Goal: Task Accomplishment & Management: Manage account settings

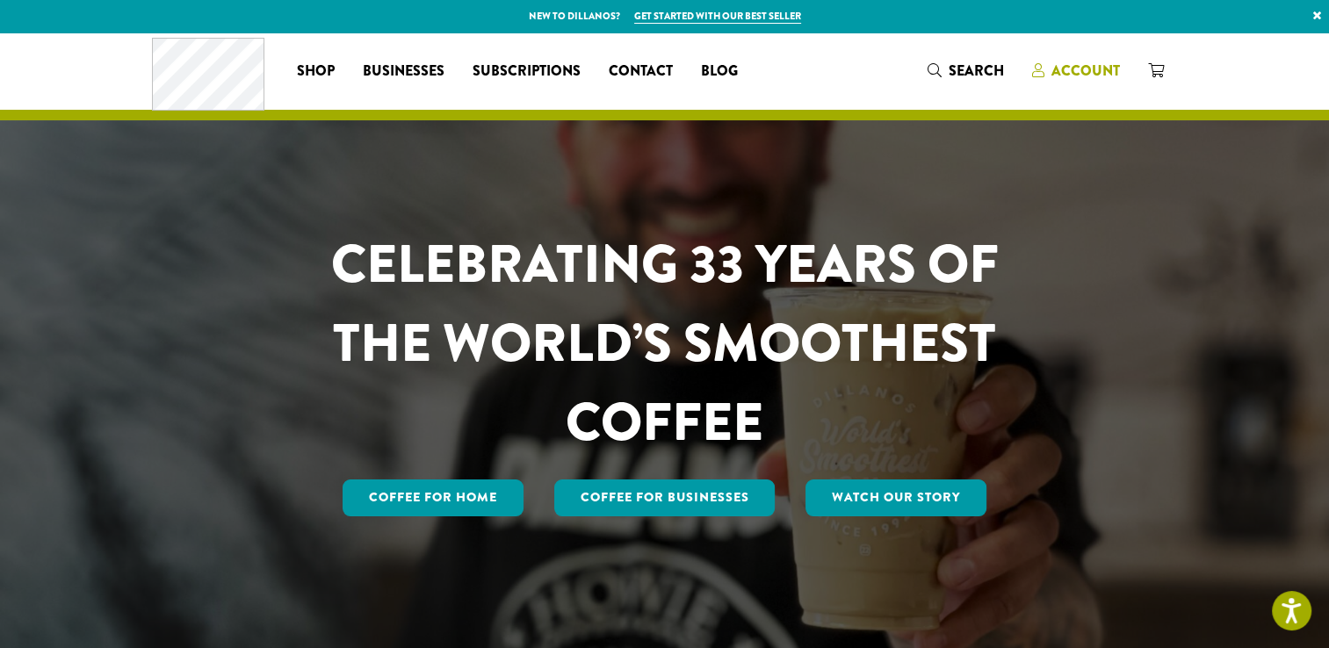
click at [1079, 65] on span "Account" at bounding box center [1085, 71] width 69 height 20
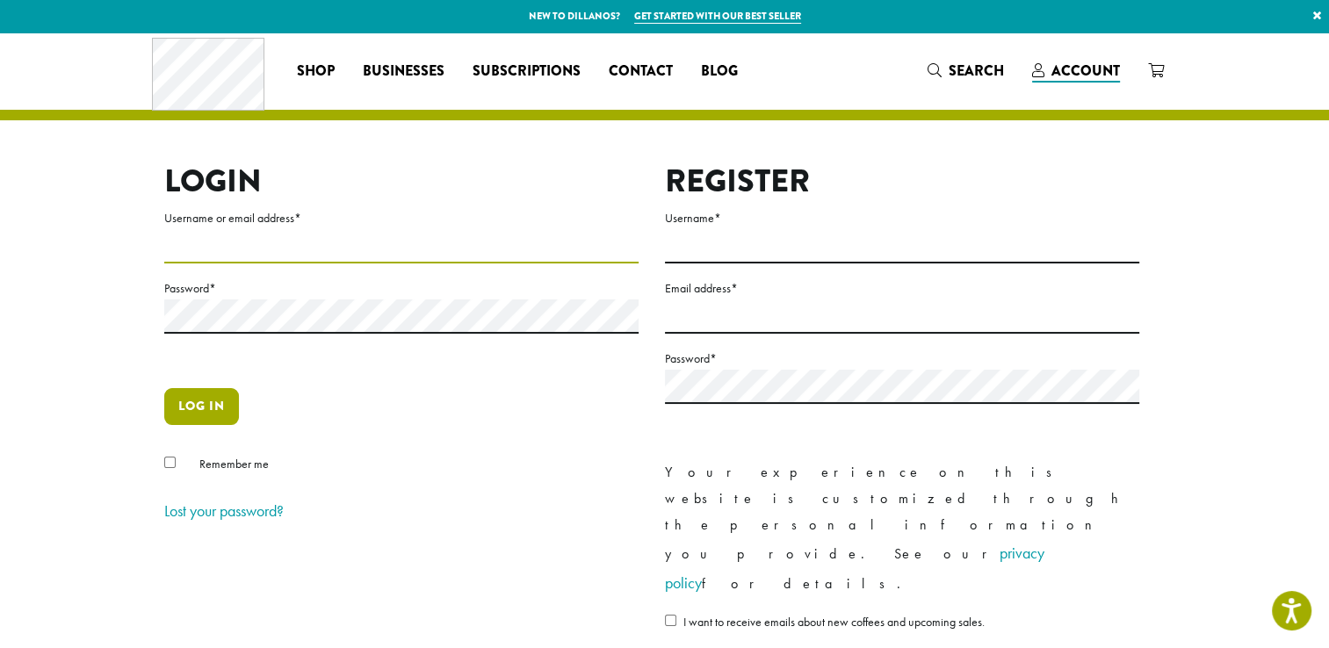
type input "**********"
click at [210, 410] on button "Log in" at bounding box center [201, 406] width 75 height 37
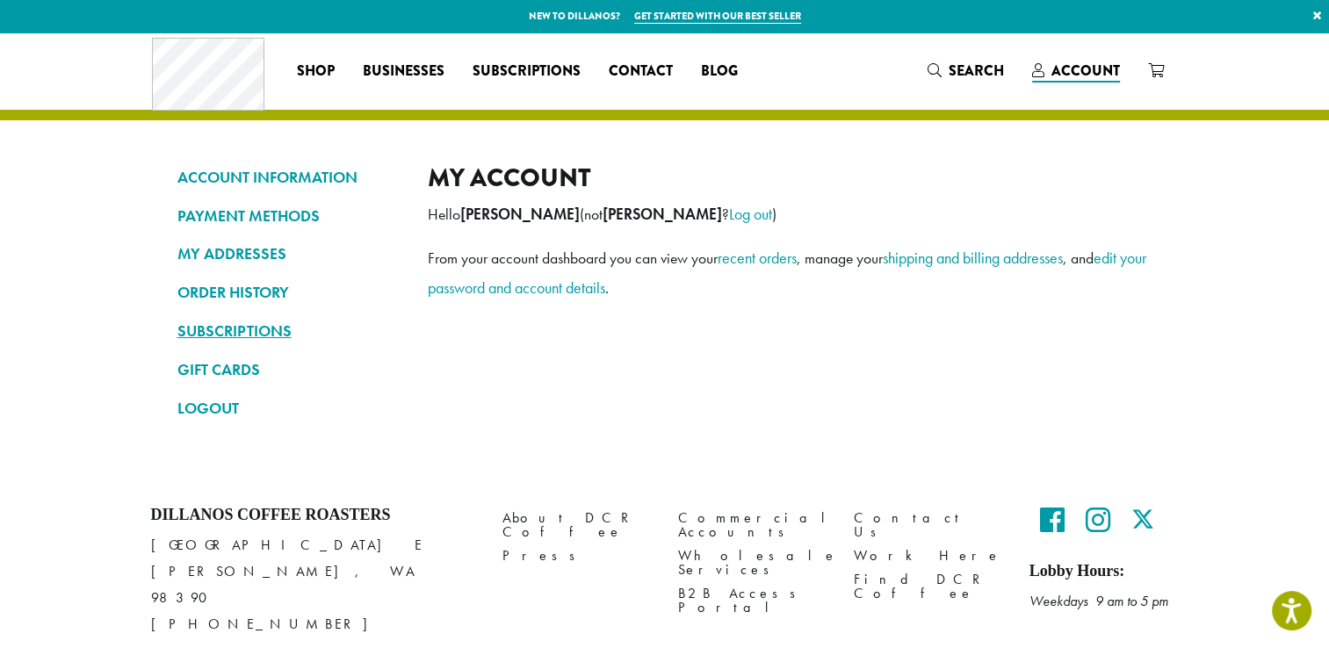
click at [214, 331] on link "SUBSCRIPTIONS" at bounding box center [289, 331] width 224 height 30
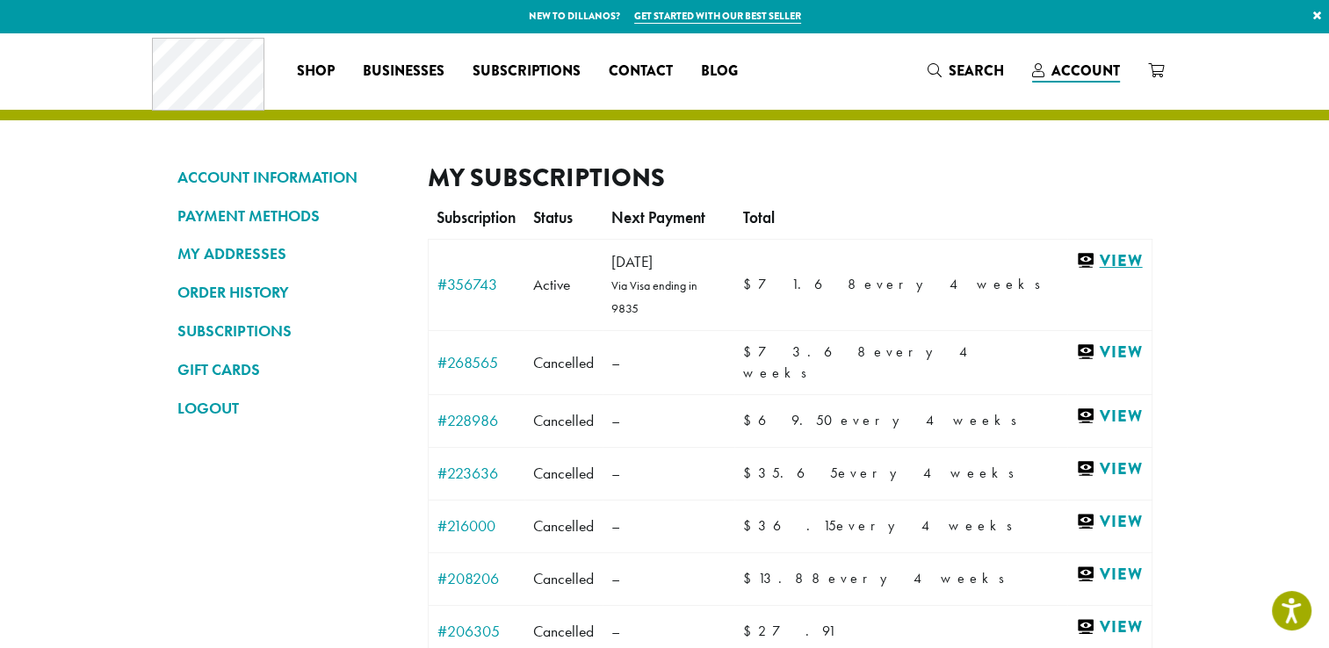
click at [1112, 256] on link "View" at bounding box center [1109, 261] width 66 height 22
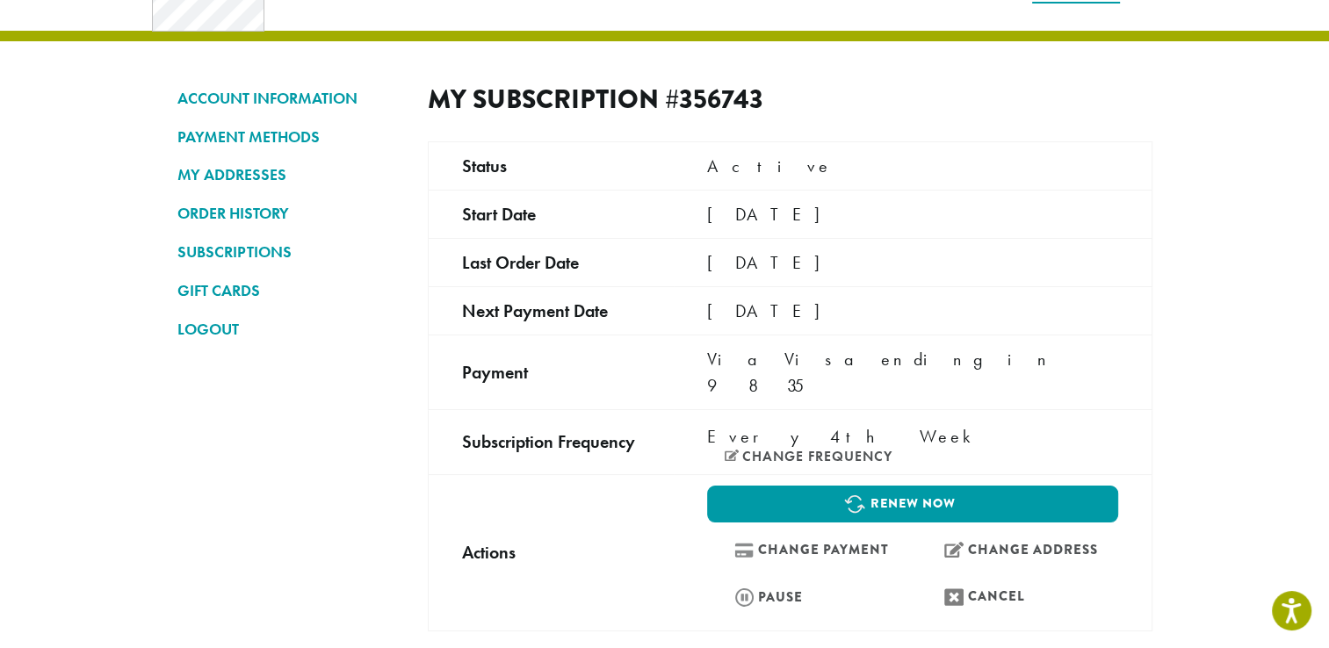
scroll to position [81, 0]
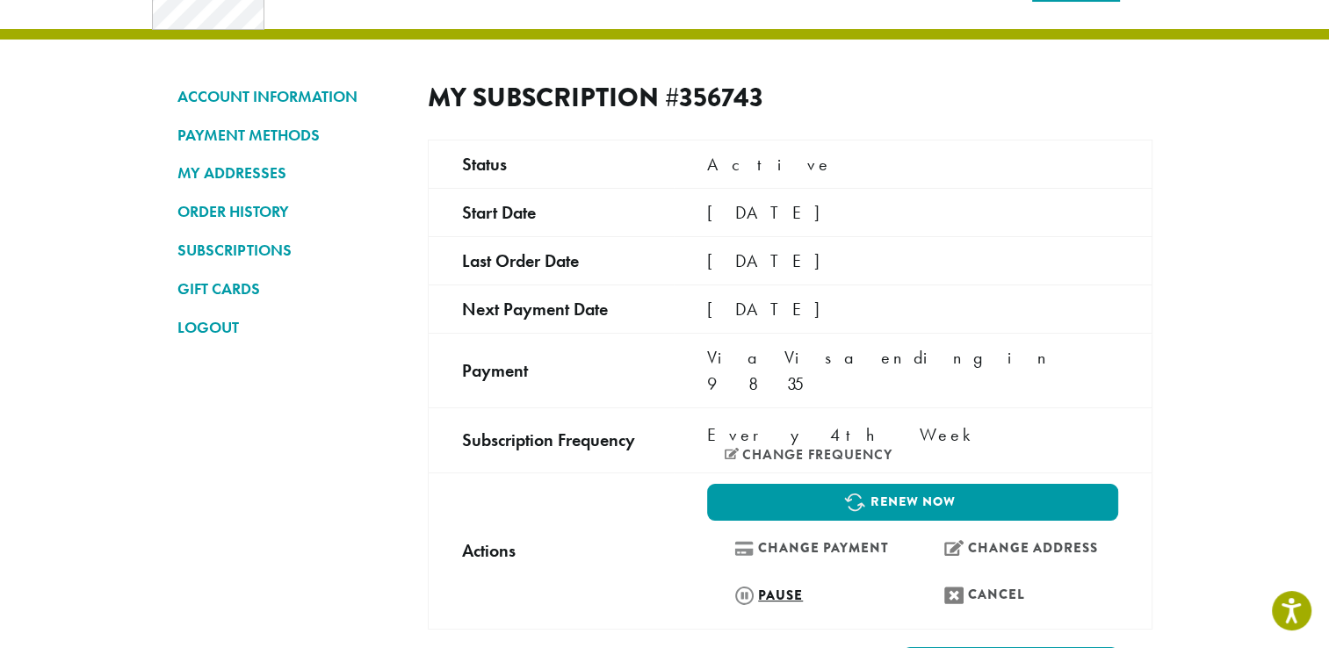
click at [739, 576] on link "Pause" at bounding box center [807, 595] width 201 height 38
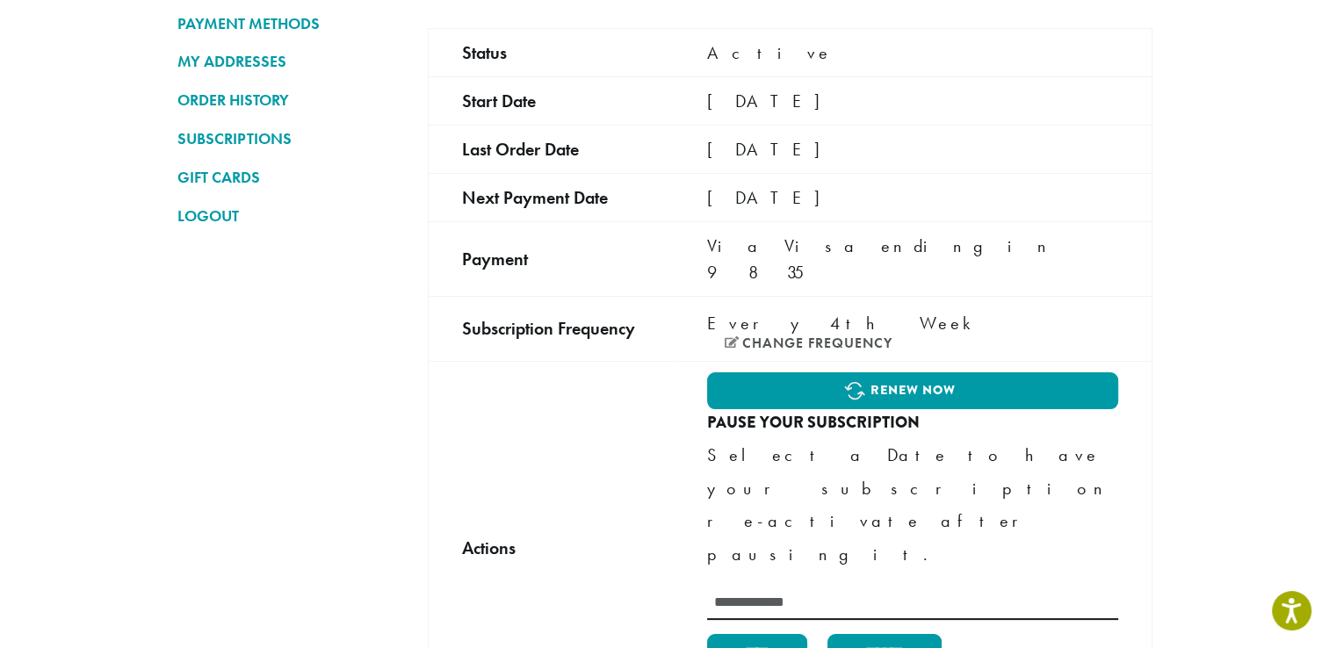
scroll to position [193, 0]
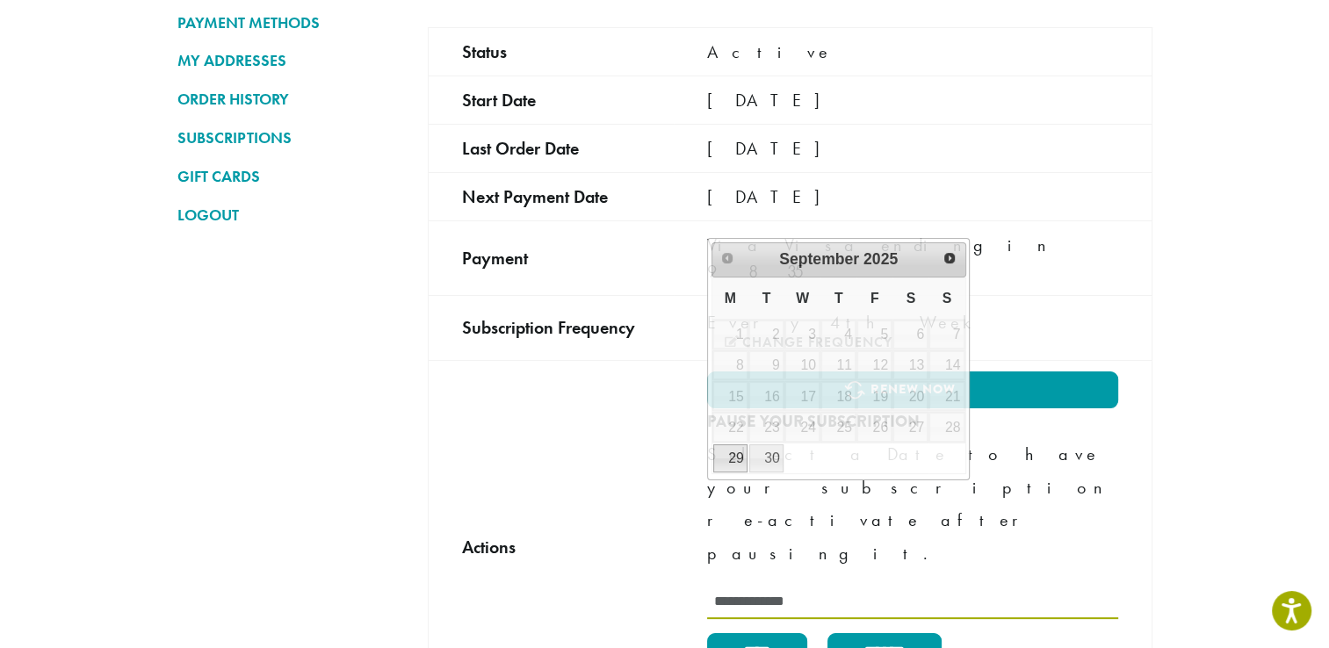
click at [758, 585] on input "text" at bounding box center [912, 602] width 410 height 34
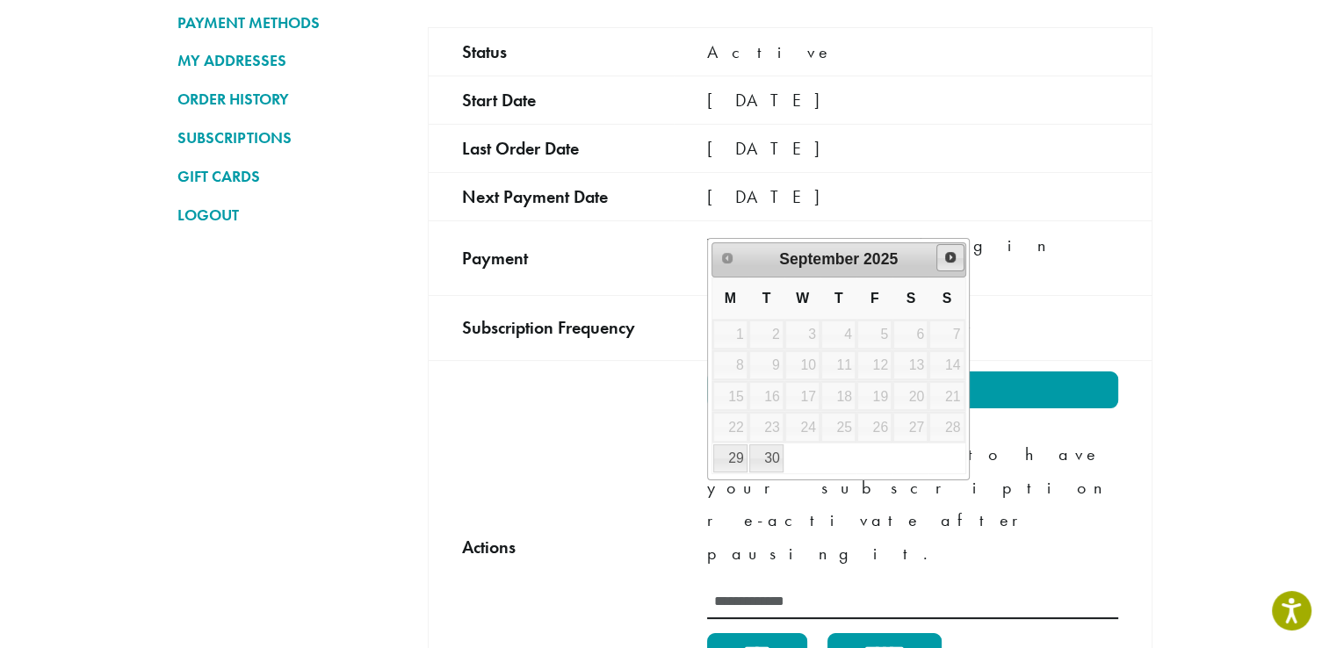
click at [955, 257] on span "Next" at bounding box center [950, 257] width 14 height 14
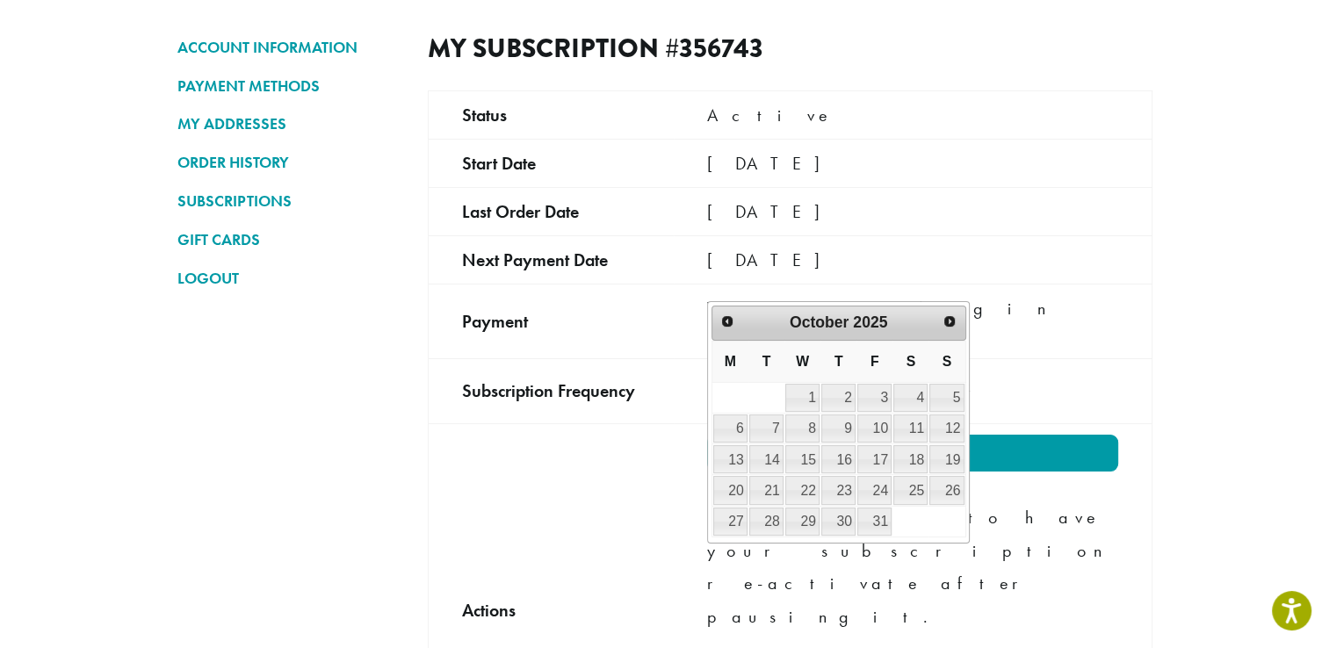
scroll to position [130, 0]
click at [840, 484] on link "23" at bounding box center [838, 490] width 34 height 28
type input "**********"
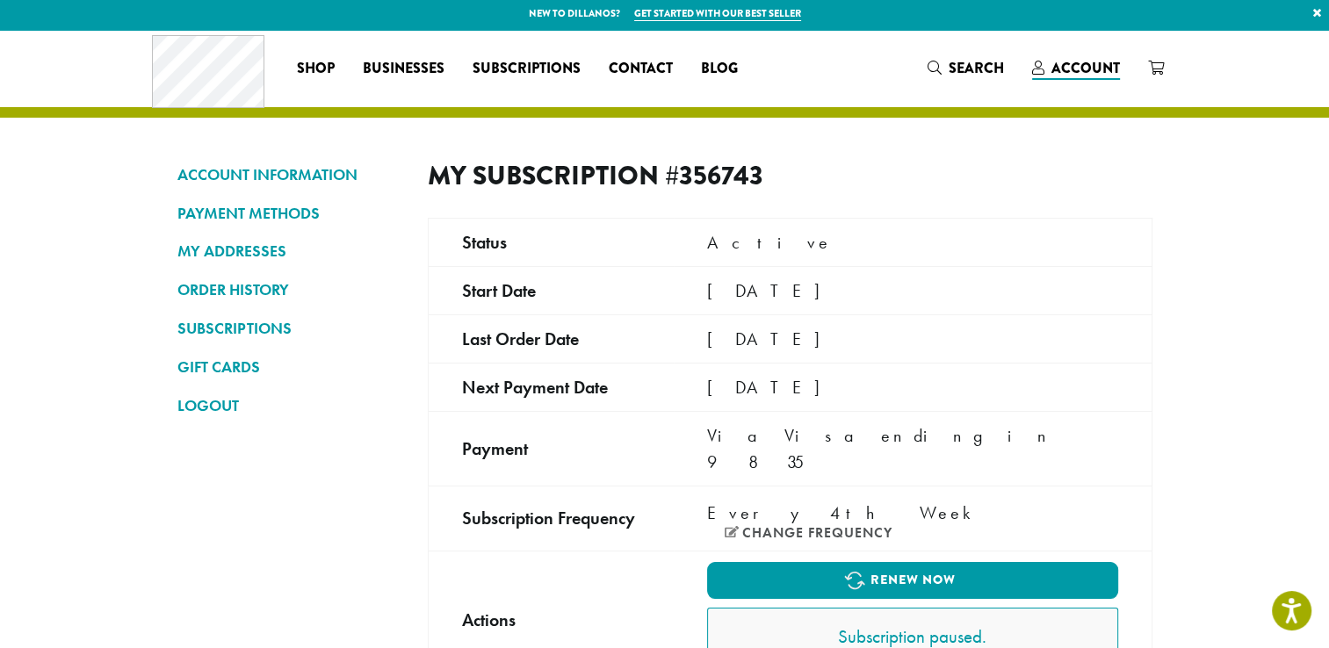
scroll to position [0, 0]
